Goal: Contribute content

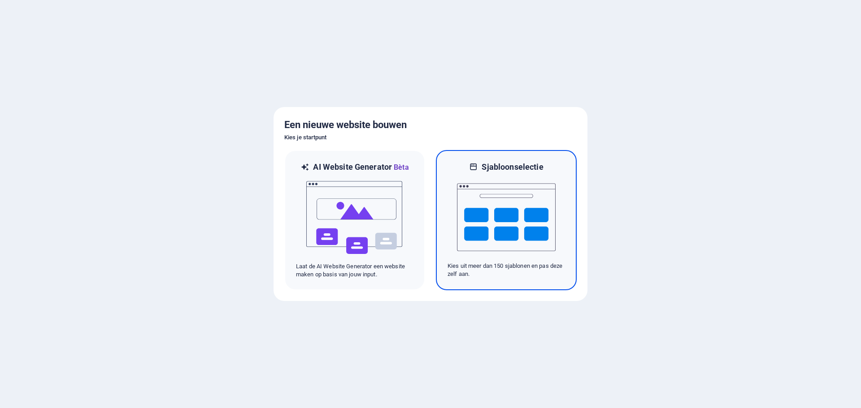
click at [502, 209] on img at bounding box center [506, 218] width 99 height 90
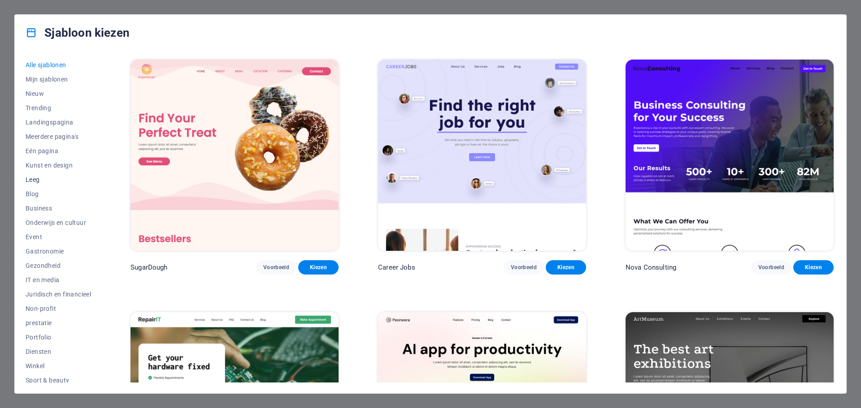
click at [34, 176] on span "Leeg" at bounding box center [58, 179] width 65 height 7
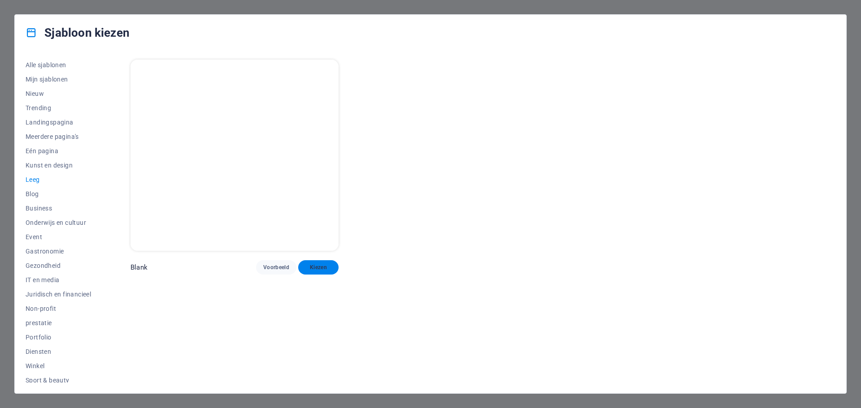
click at [323, 264] on span "Kiezen" at bounding box center [318, 267] width 26 height 7
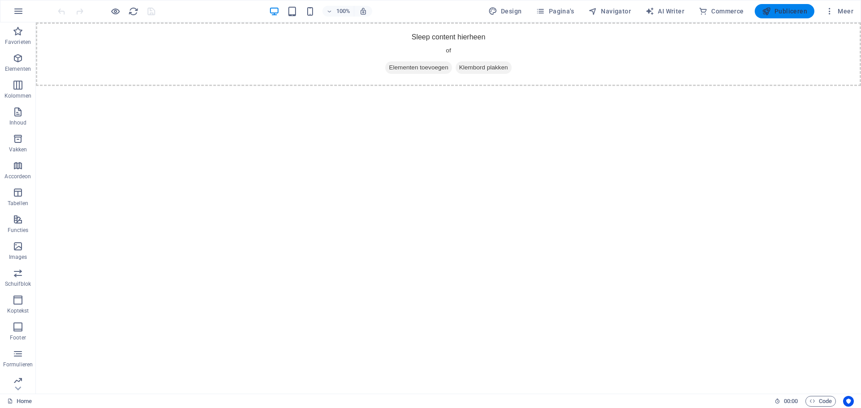
click at [774, 10] on span "Publiceren" at bounding box center [784, 11] width 45 height 9
